Goal: Information Seeking & Learning: Learn about a topic

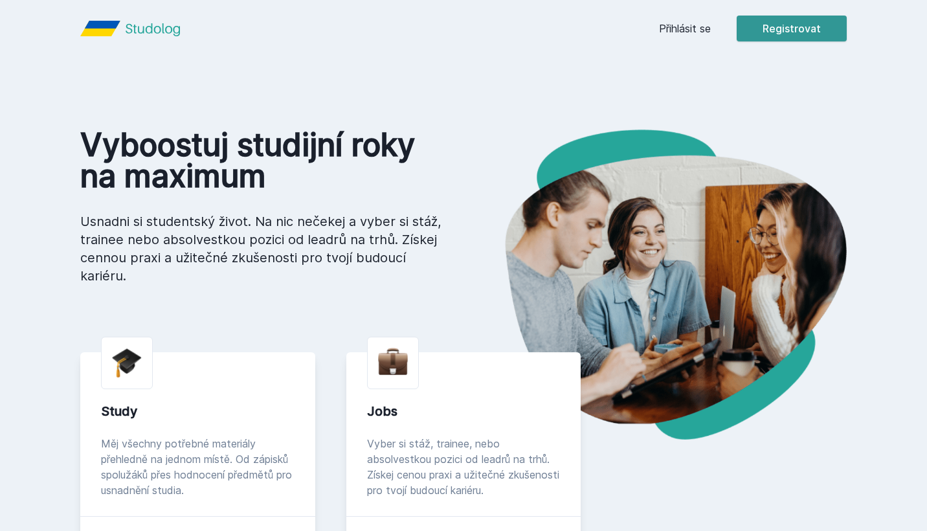
click at [805, 33] on button "Registrovat" at bounding box center [792, 29] width 110 height 26
click at [678, 26] on link "Přihlásit se" at bounding box center [685, 29] width 52 height 16
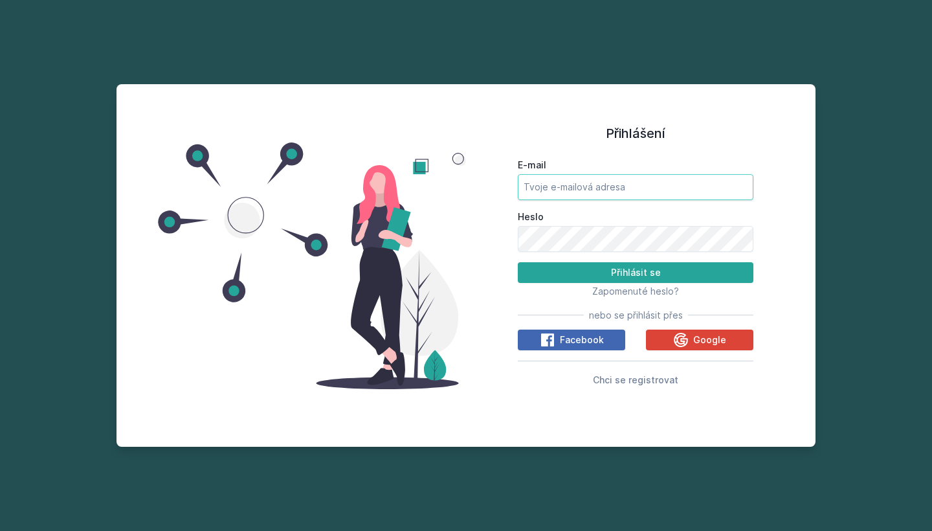
type input "[EMAIL_ADDRESS][DOMAIN_NAME]"
click at [577, 268] on button "Přihlásit se" at bounding box center [636, 272] width 236 height 21
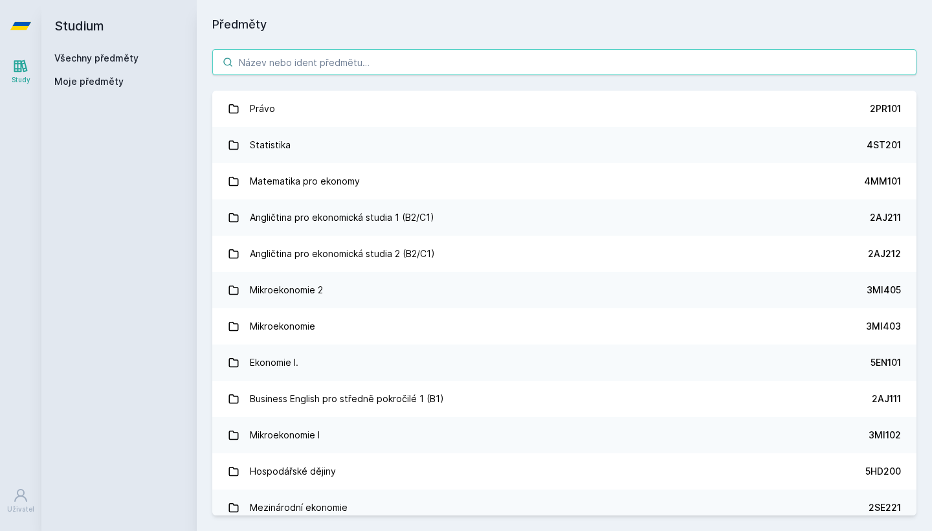
click at [467, 54] on input "search" at bounding box center [564, 62] width 704 height 26
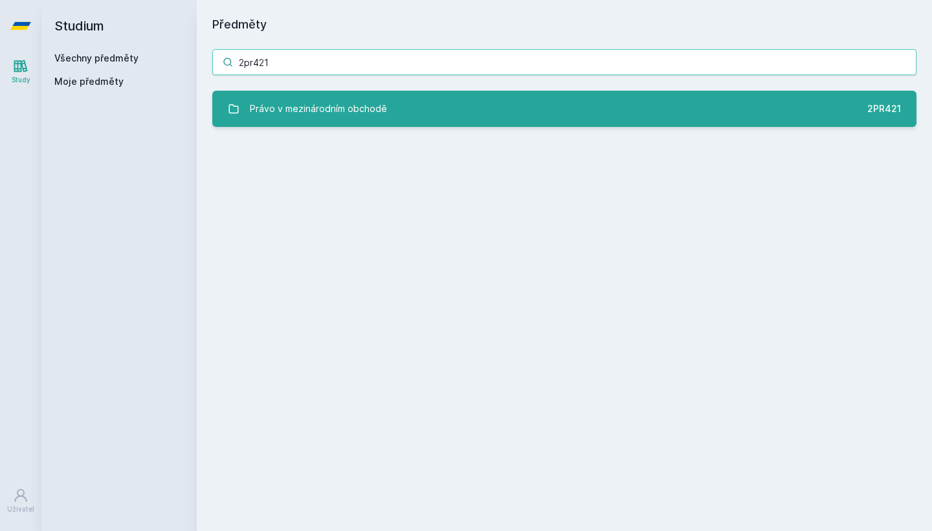
type input "2pr421"
click at [427, 109] on link "Právo v mezinárodním obchodě 2PR421" at bounding box center [564, 109] width 704 height 36
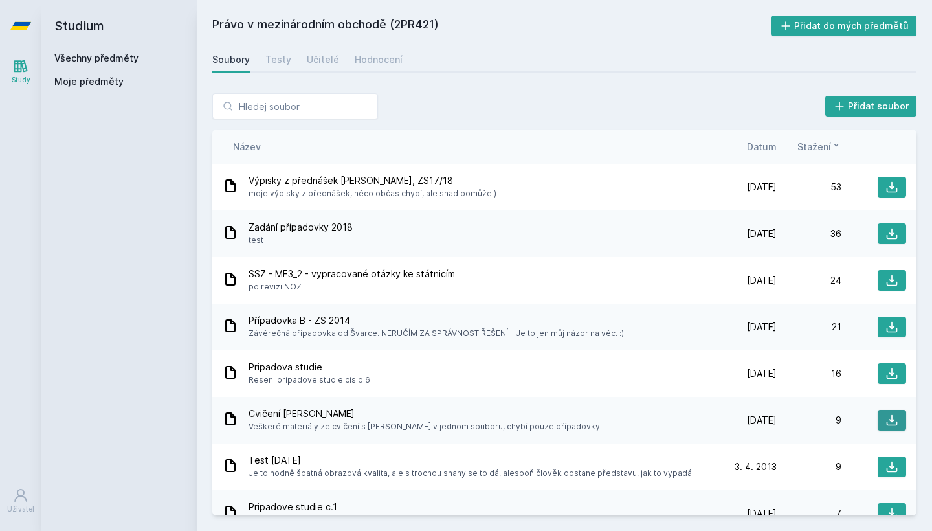
click at [880, 424] on button at bounding box center [892, 420] width 28 height 21
click at [285, 172] on div "Výpisky z přednášek Švarce, ZS17/18 moje výpisky z přednášek, něco občas chybí,…" at bounding box center [564, 187] width 704 height 47
click at [886, 187] on icon at bounding box center [892, 187] width 13 height 13
click at [162, 351] on div "Studium Všechny předměty Moje předměty" at bounding box center [118, 265] width 155 height 531
click at [276, 61] on div "Testy" at bounding box center [278, 59] width 26 height 13
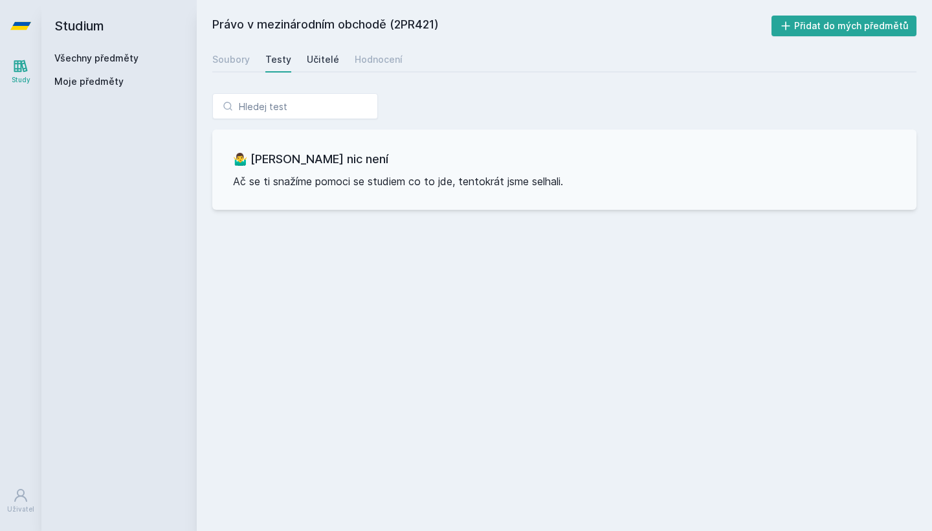
click at [313, 64] on div "Učitelé" at bounding box center [323, 59] width 32 height 13
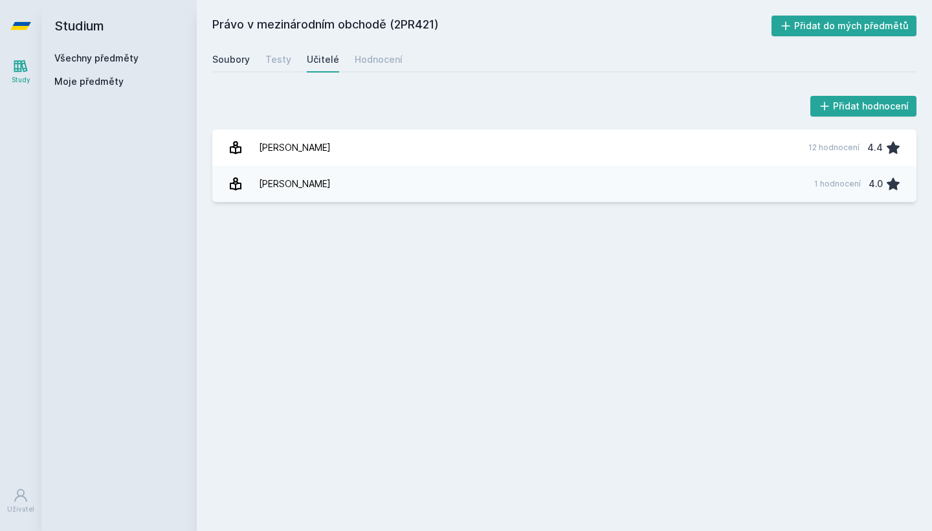
click at [225, 64] on div "Soubory" at bounding box center [231, 59] width 38 height 13
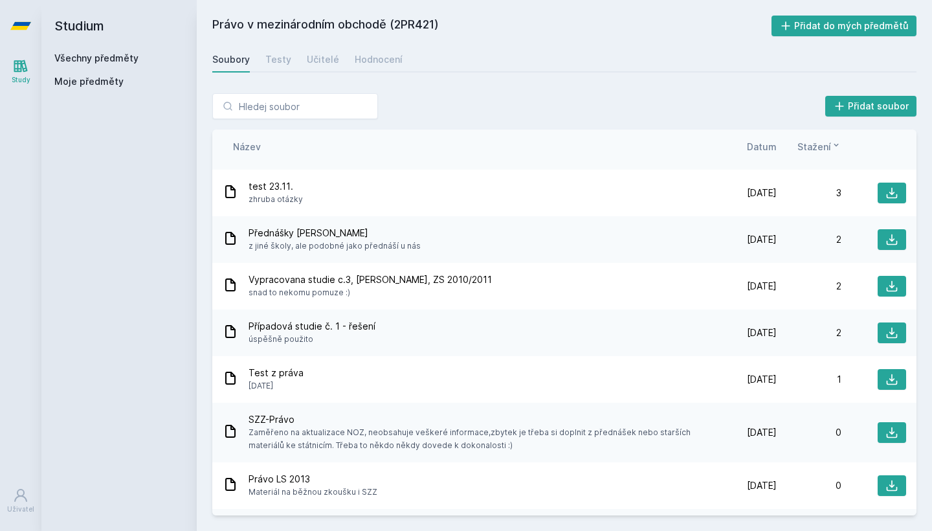
scroll to position [644, 0]
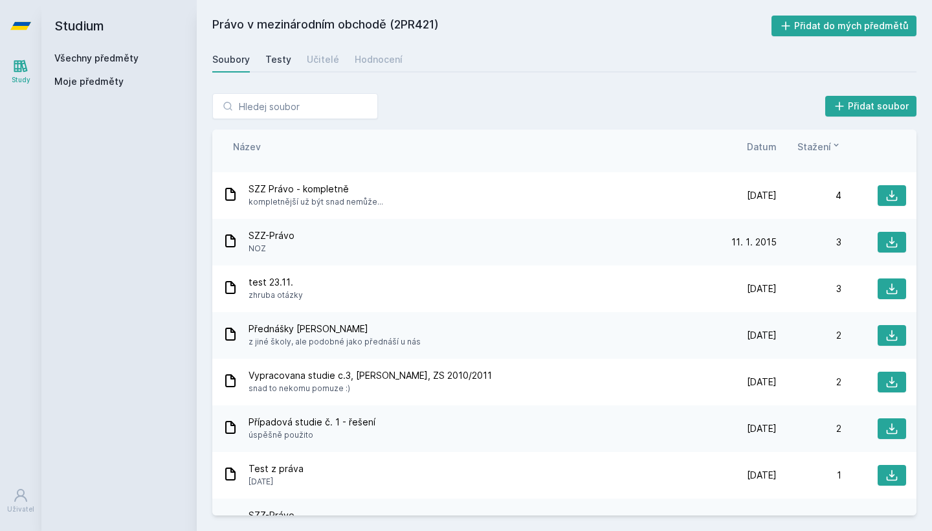
click at [268, 58] on div "Testy" at bounding box center [278, 59] width 26 height 13
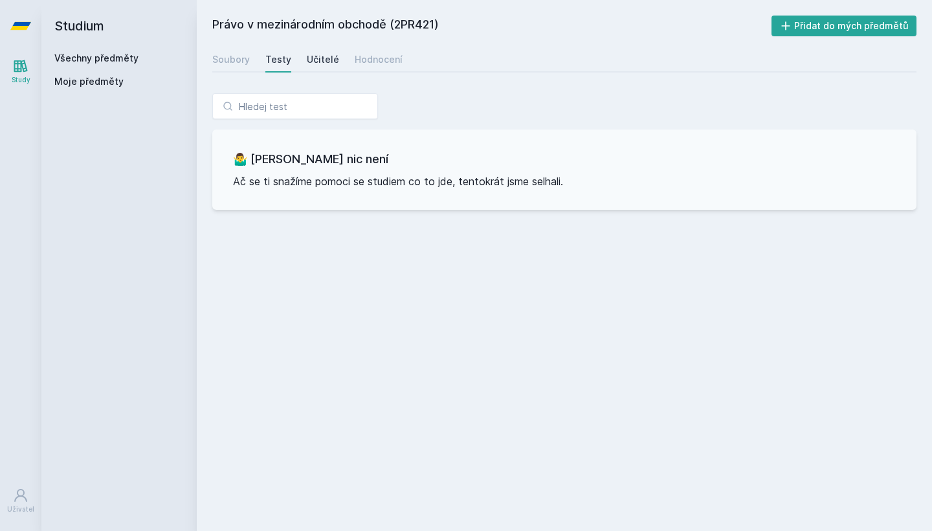
click at [315, 61] on div "Učitelé" at bounding box center [323, 59] width 32 height 13
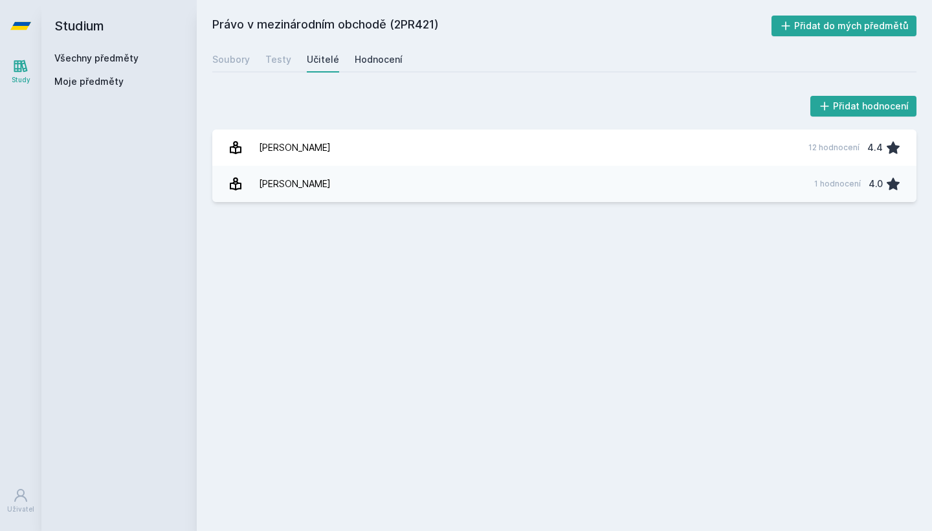
click at [368, 64] on div "Hodnocení" at bounding box center [379, 59] width 48 height 13
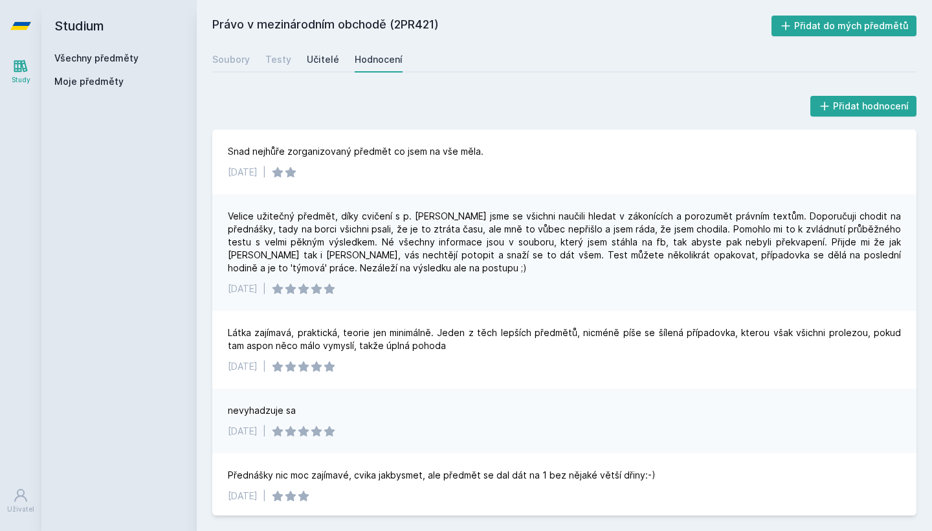
click at [325, 63] on div "Učitelé" at bounding box center [323, 59] width 32 height 13
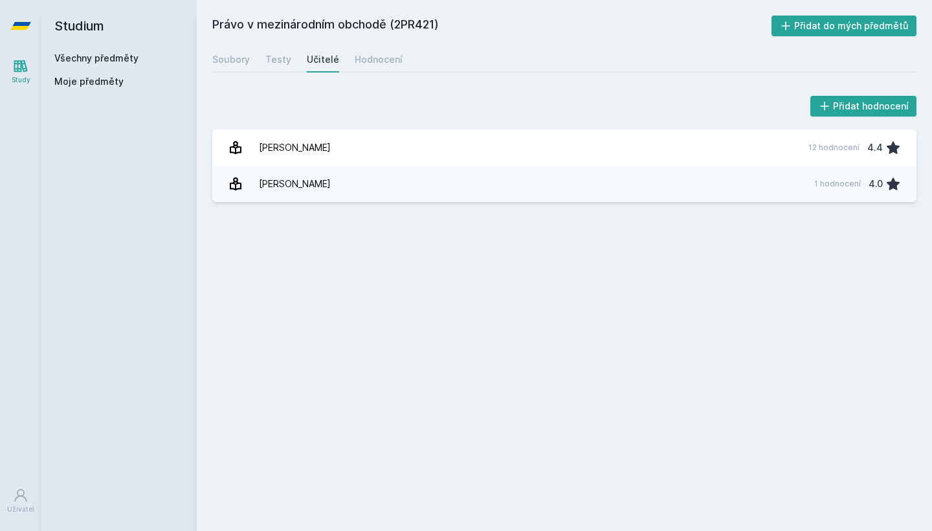
click at [359, 71] on div "Soubory Testy Učitelé Hodnocení" at bounding box center [564, 60] width 704 height 26
click at [379, 61] on div "Hodnocení" at bounding box center [379, 59] width 48 height 13
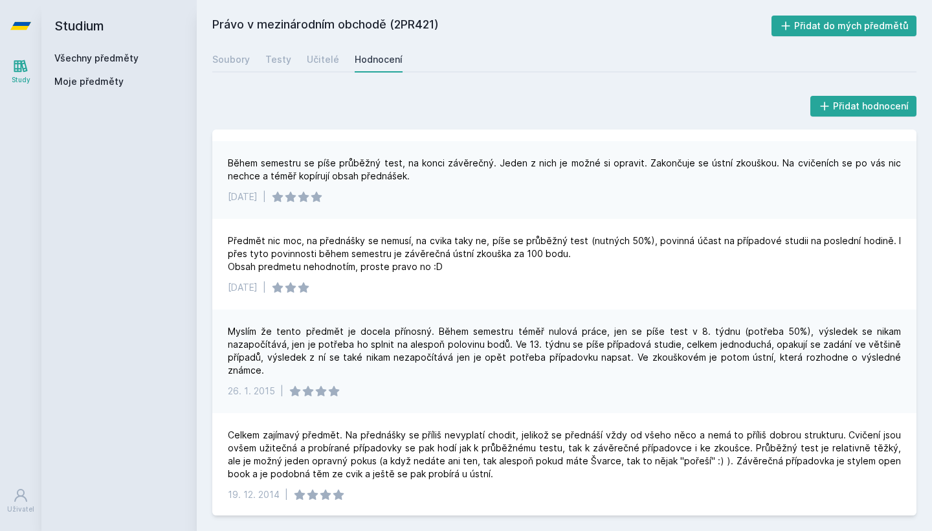
scroll to position [379, 0]
